Goal: Information Seeking & Learning: Learn about a topic

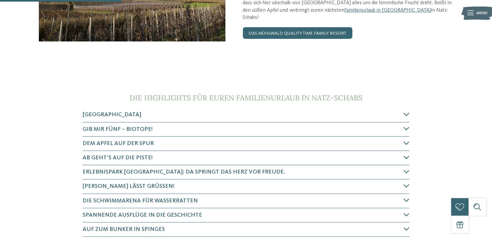
scroll to position [194, 0]
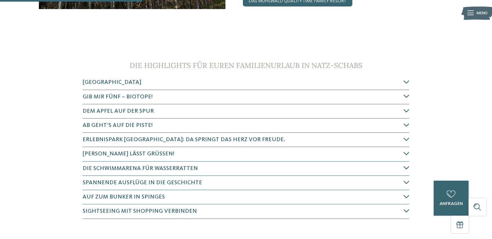
click at [158, 168] on span "Die Schwimmarena für Wasserratten" at bounding box center [140, 169] width 115 height 6
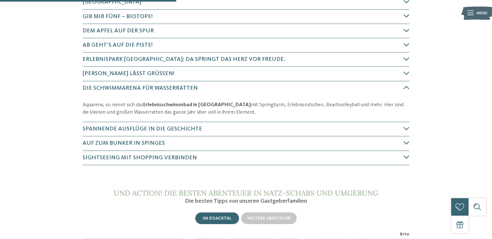
scroll to position [292, 0]
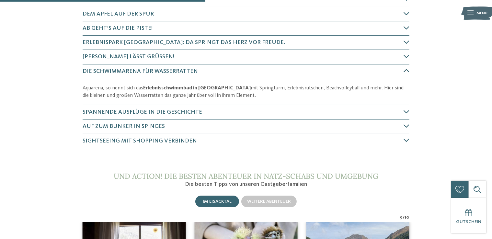
click at [404, 69] on icon at bounding box center [407, 71] width 6 height 6
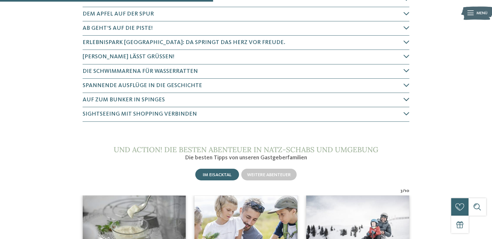
click at [404, 99] on icon at bounding box center [407, 100] width 6 height 6
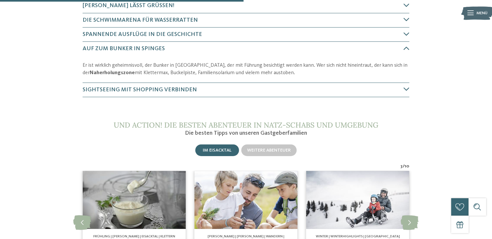
scroll to position [348, 0]
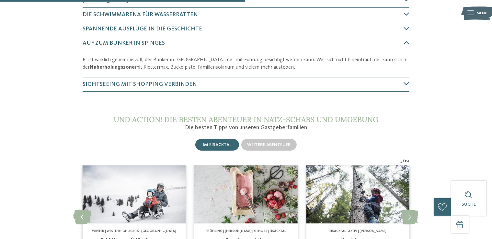
click at [407, 41] on icon at bounding box center [407, 43] width 6 height 6
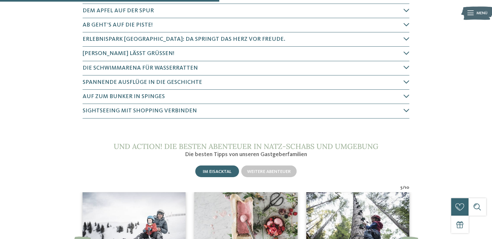
scroll to position [284, 0]
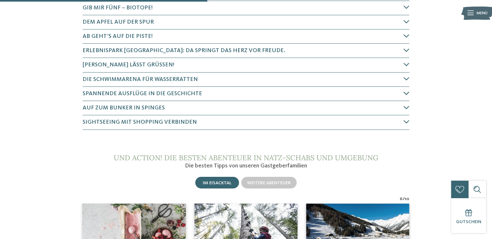
click at [410, 93] on section "Die Highlights für euren Familienurlaub in Natz-Schabs Apfelgarten Spielpark In…" at bounding box center [246, 51] width 397 height 158
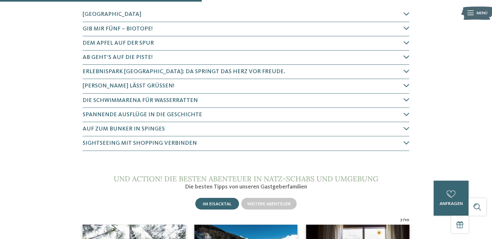
scroll to position [251, 0]
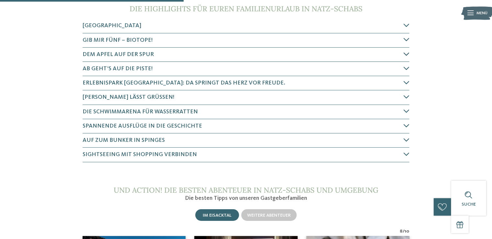
click at [408, 55] on icon at bounding box center [407, 54] width 6 height 6
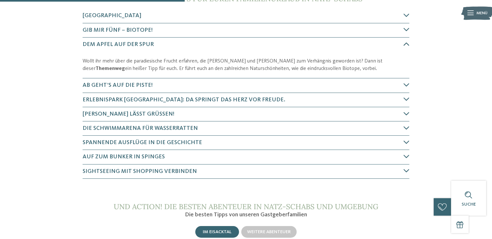
scroll to position [263, 0]
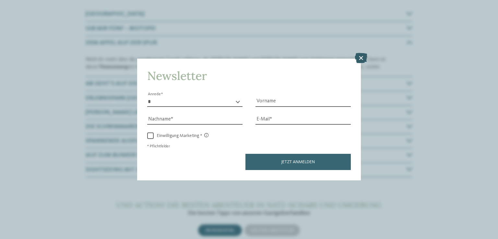
click at [362, 57] on icon at bounding box center [360, 58] width 13 height 10
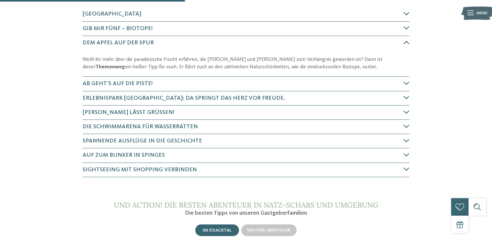
click at [408, 42] on icon at bounding box center [407, 43] width 6 height 6
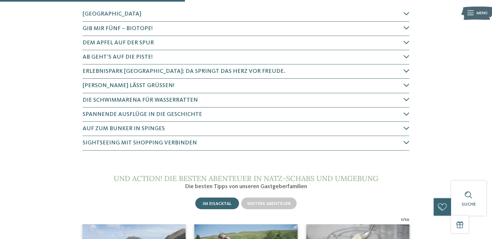
click at [407, 70] on icon at bounding box center [407, 71] width 6 height 6
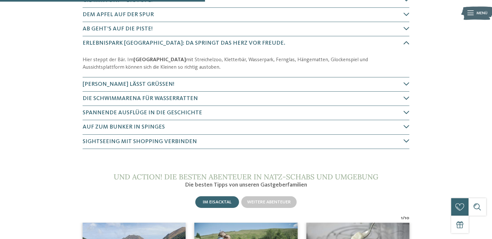
scroll to position [291, 0]
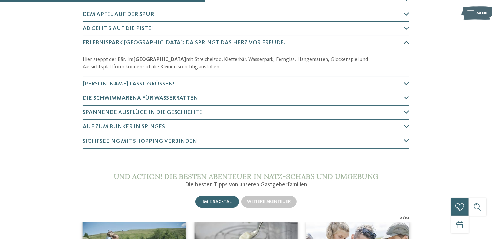
click at [407, 41] on icon at bounding box center [407, 43] width 6 height 6
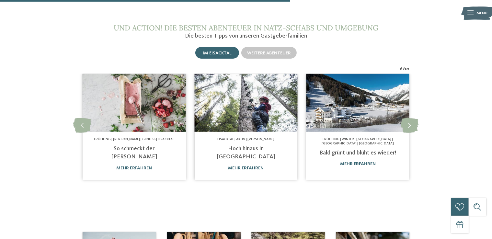
scroll to position [421, 0]
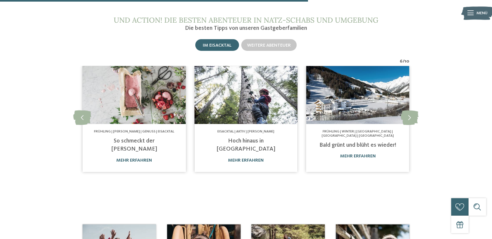
click at [121, 139] on link "So schmeckt der [PERSON_NAME]" at bounding box center [134, 145] width 46 height 14
